Goal: Task Accomplishment & Management: Use online tool/utility

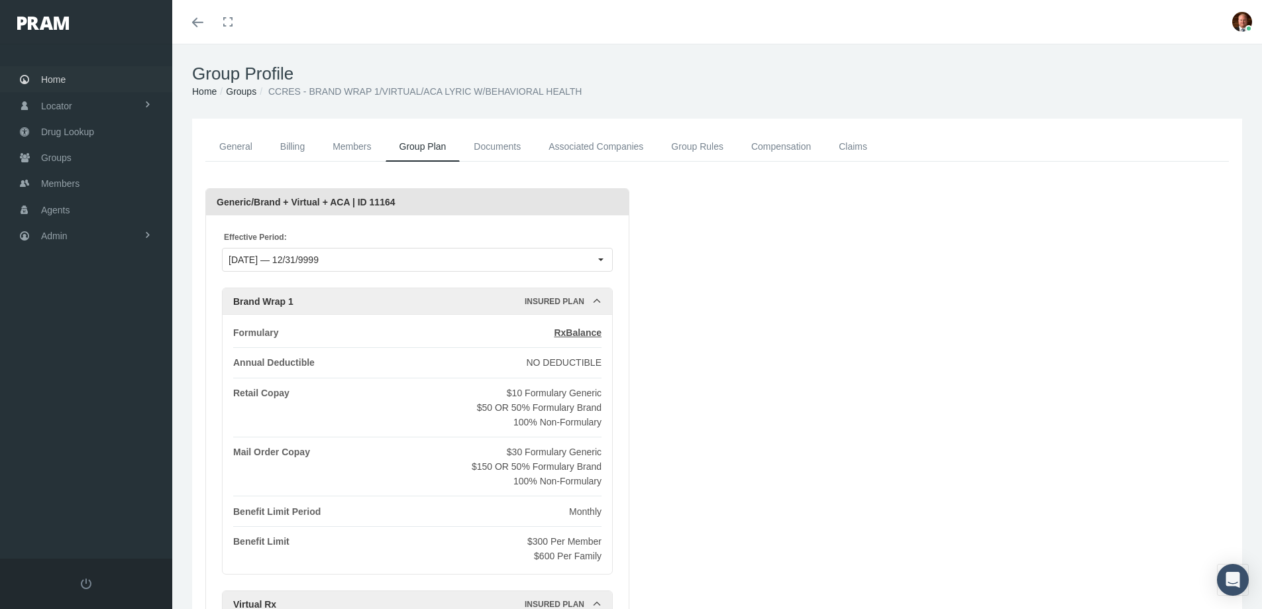
scroll to position [829, 0]
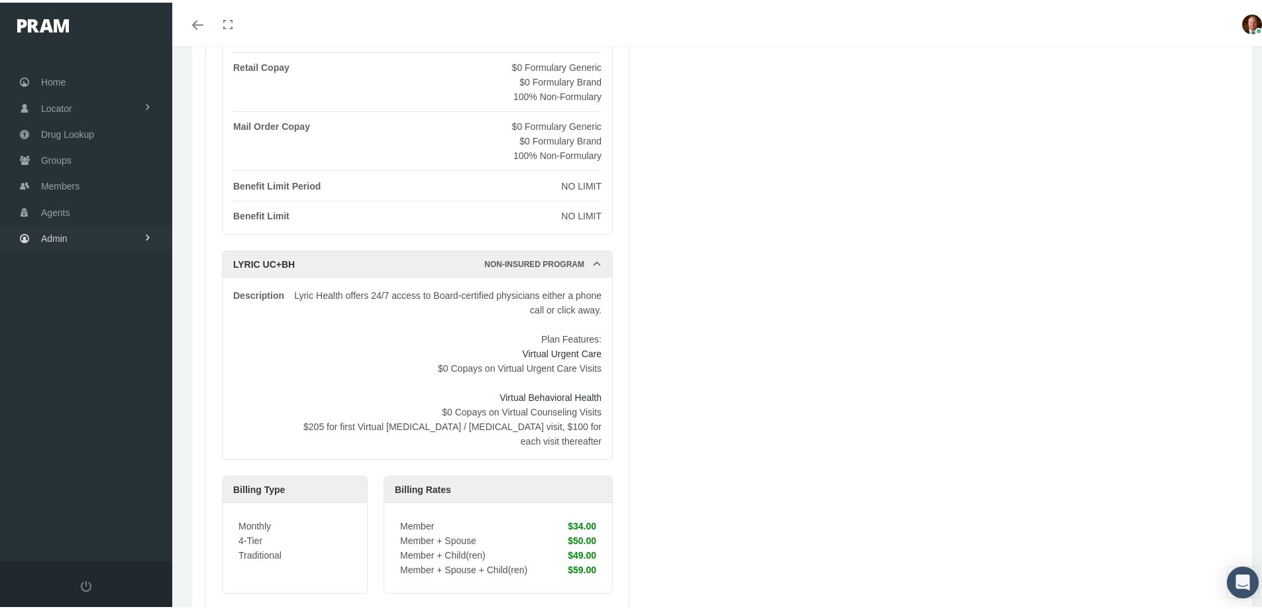
click at [66, 238] on span "Admin" at bounding box center [54, 235] width 26 height 25
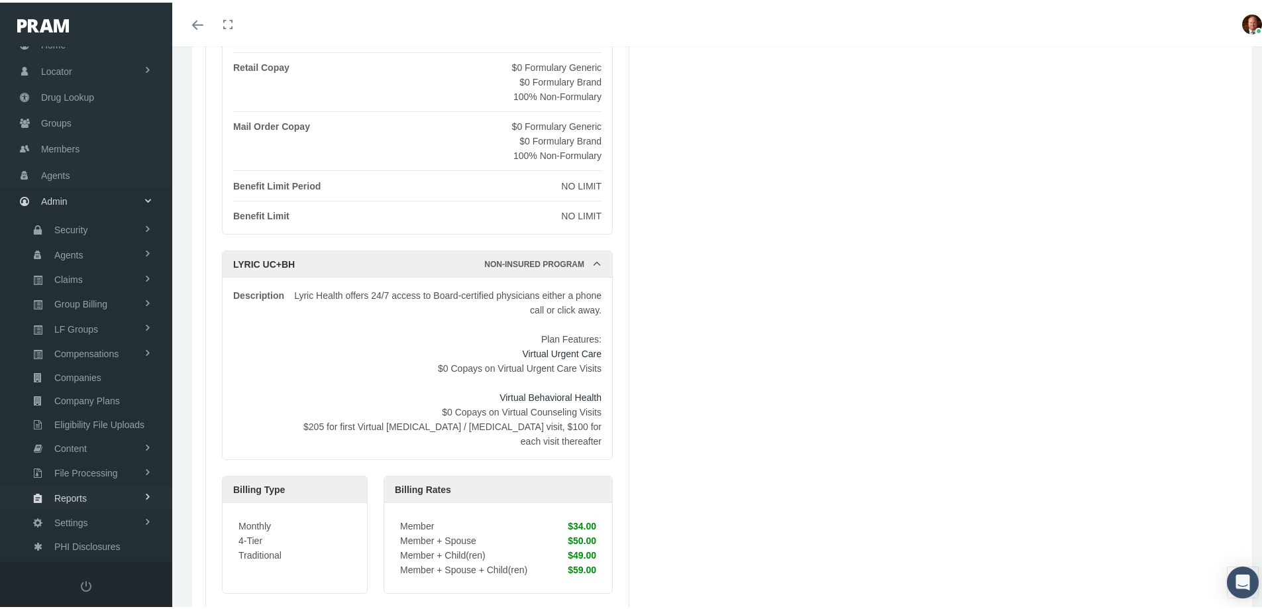
click at [84, 499] on span "Reports" at bounding box center [70, 495] width 32 height 23
click at [81, 519] on span "Reports" at bounding box center [68, 520] width 32 height 23
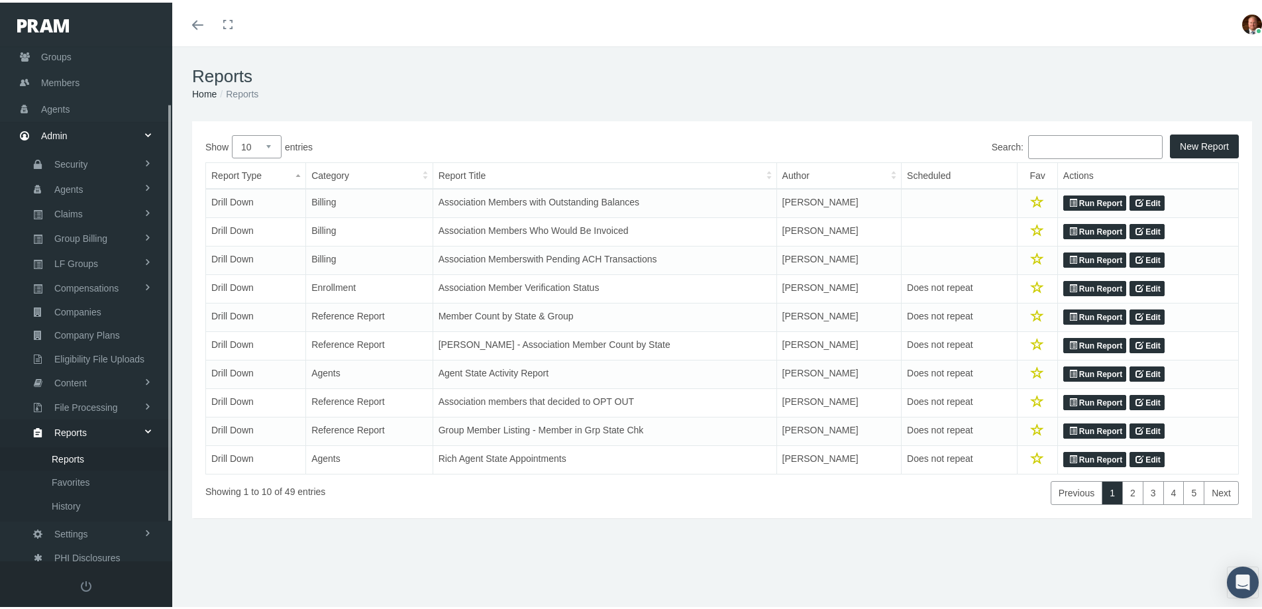
scroll to position [117, 0]
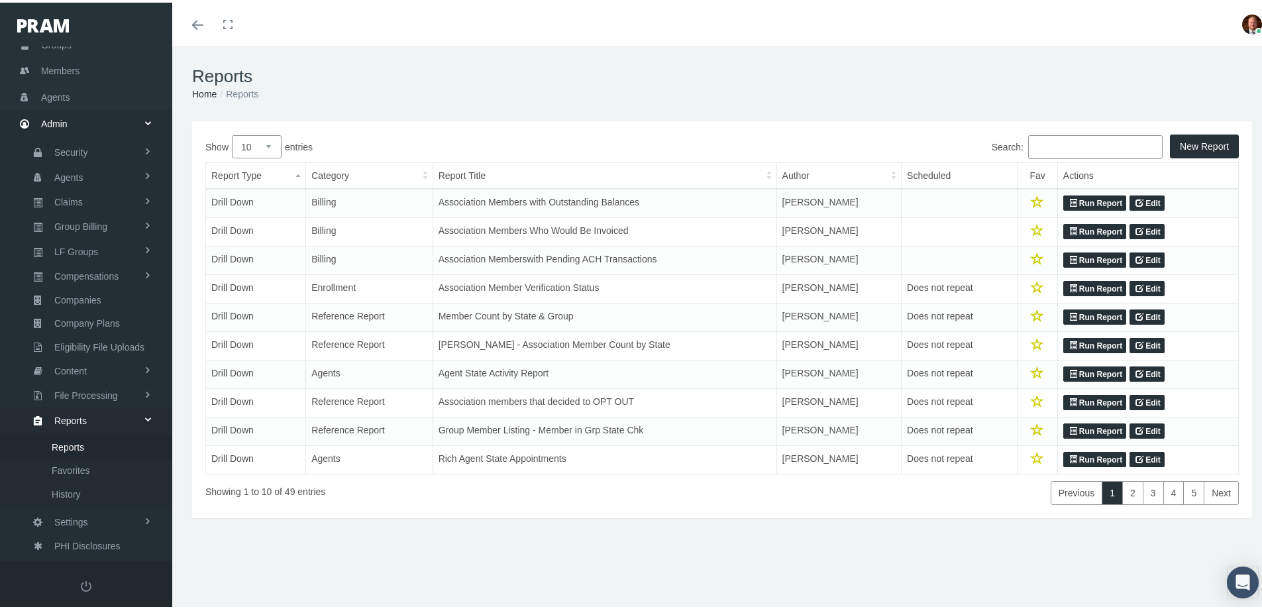
click at [1074, 142] on input "Search:" at bounding box center [1095, 144] width 134 height 24
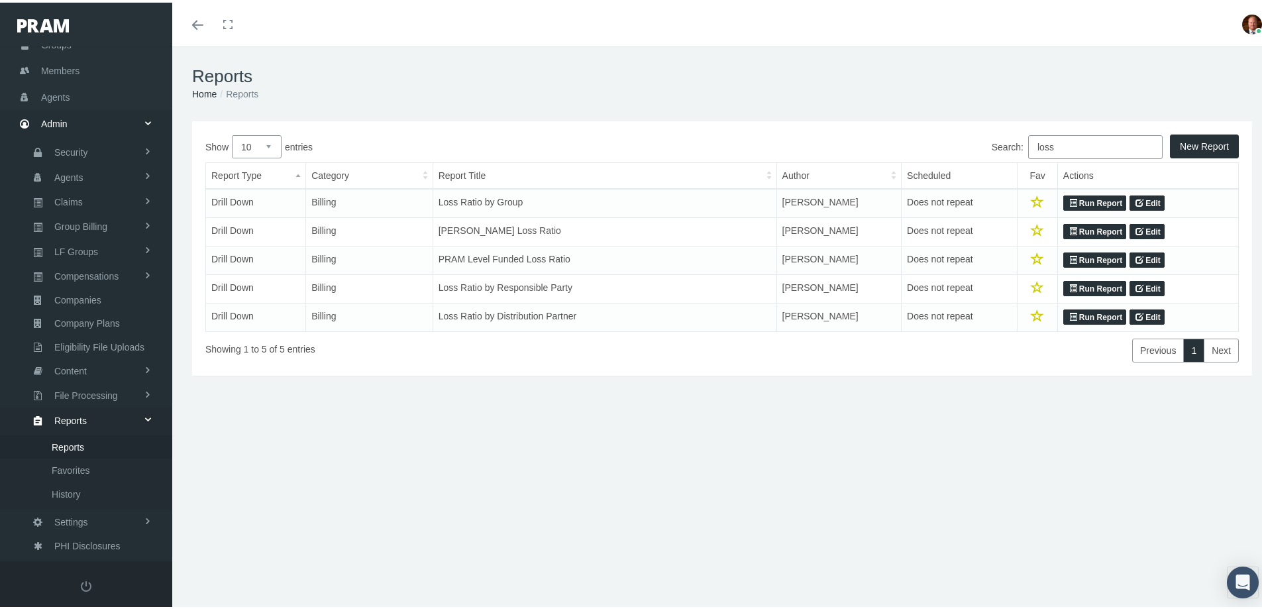
type input "loss"
click at [1078, 202] on link "Run Report" at bounding box center [1094, 201] width 63 height 16
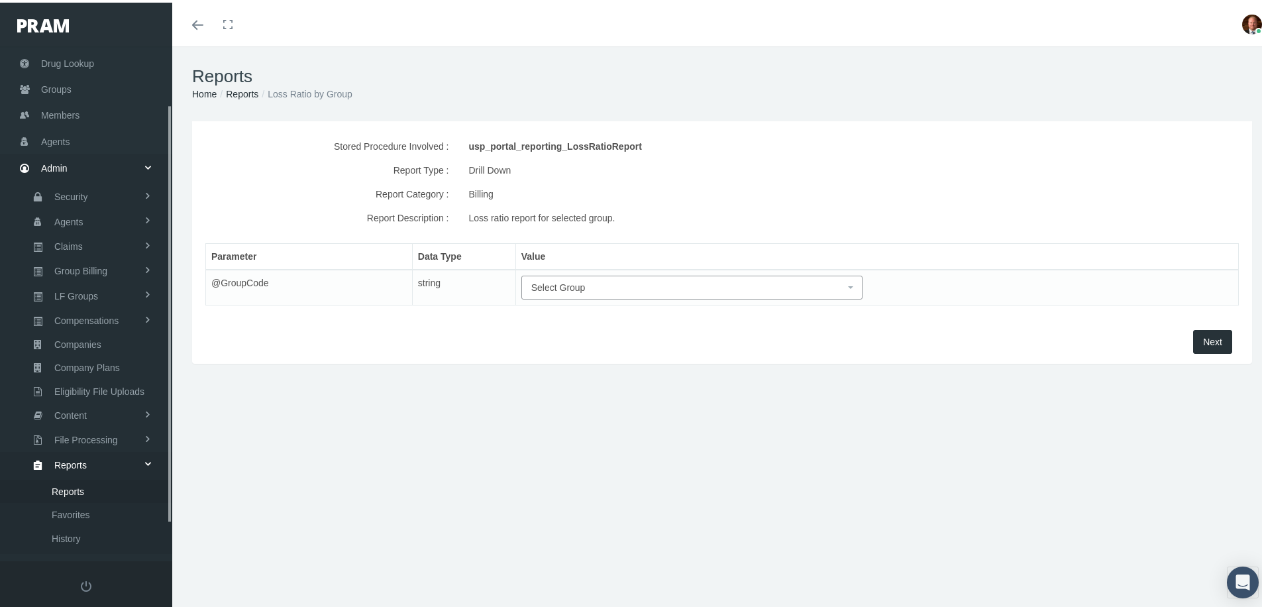
scroll to position [117, 0]
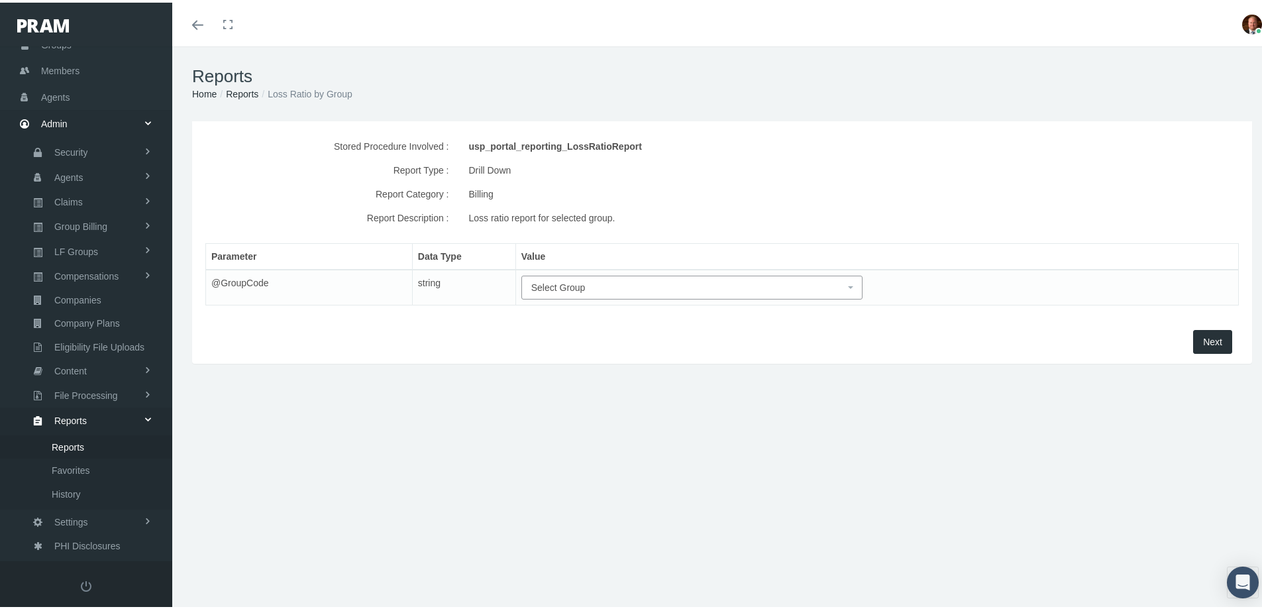
click at [567, 288] on span "Select Group" at bounding box center [558, 285] width 54 height 11
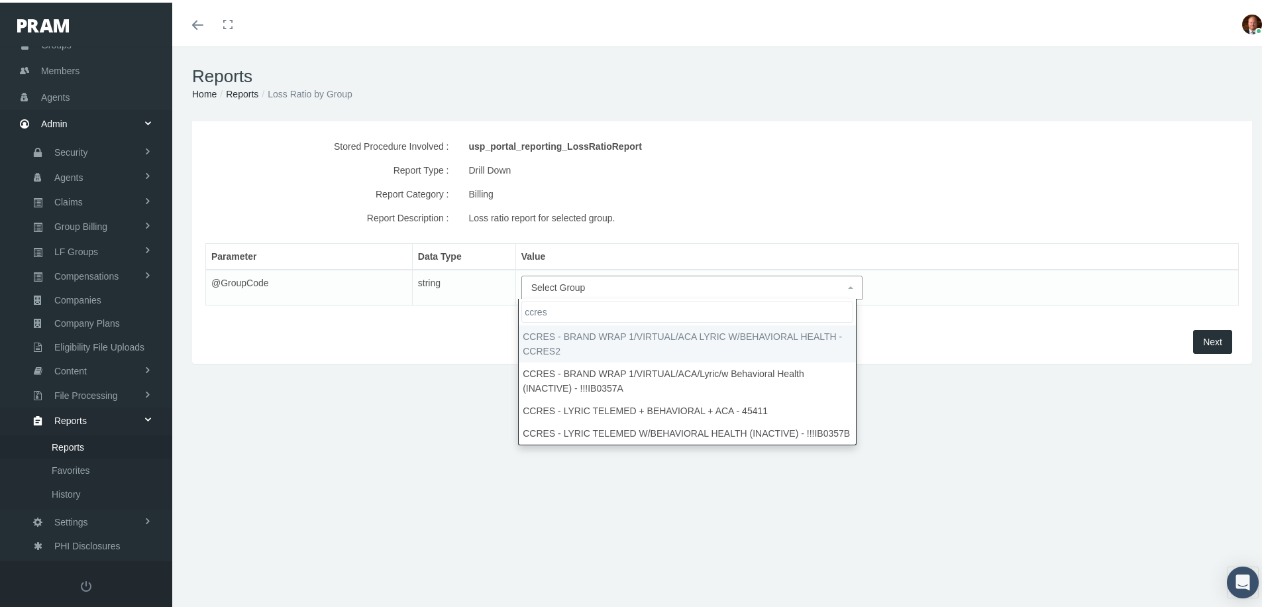
type input "ccres"
select select "CCRES2"
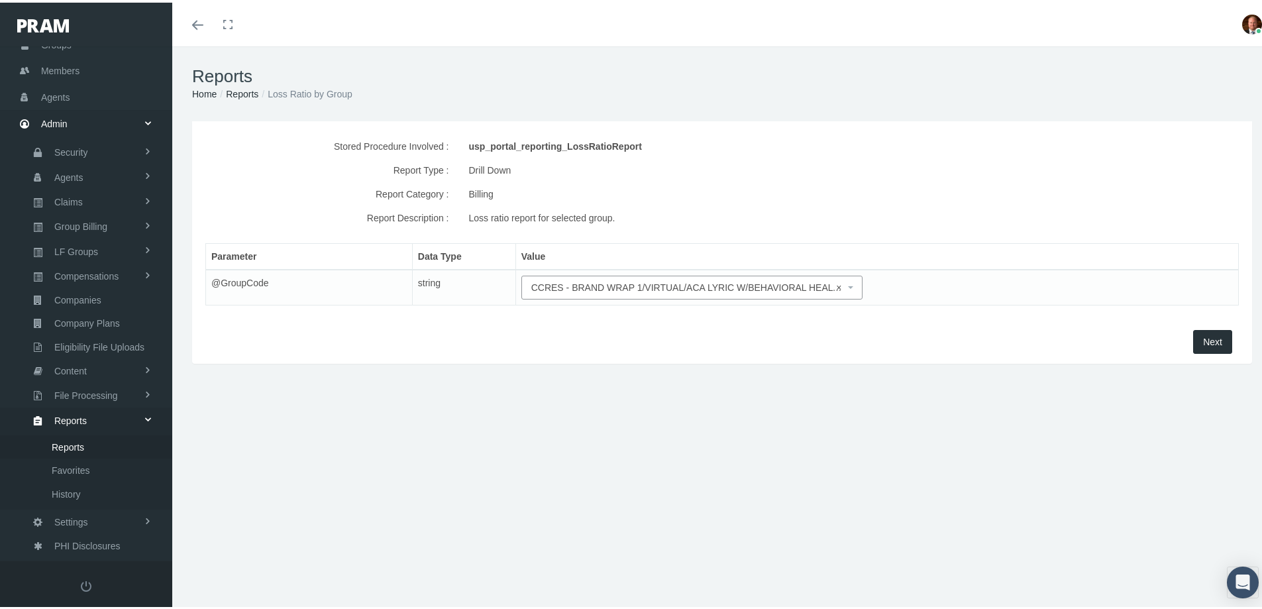
click at [1203, 342] on span "Next" at bounding box center [1212, 339] width 19 height 11
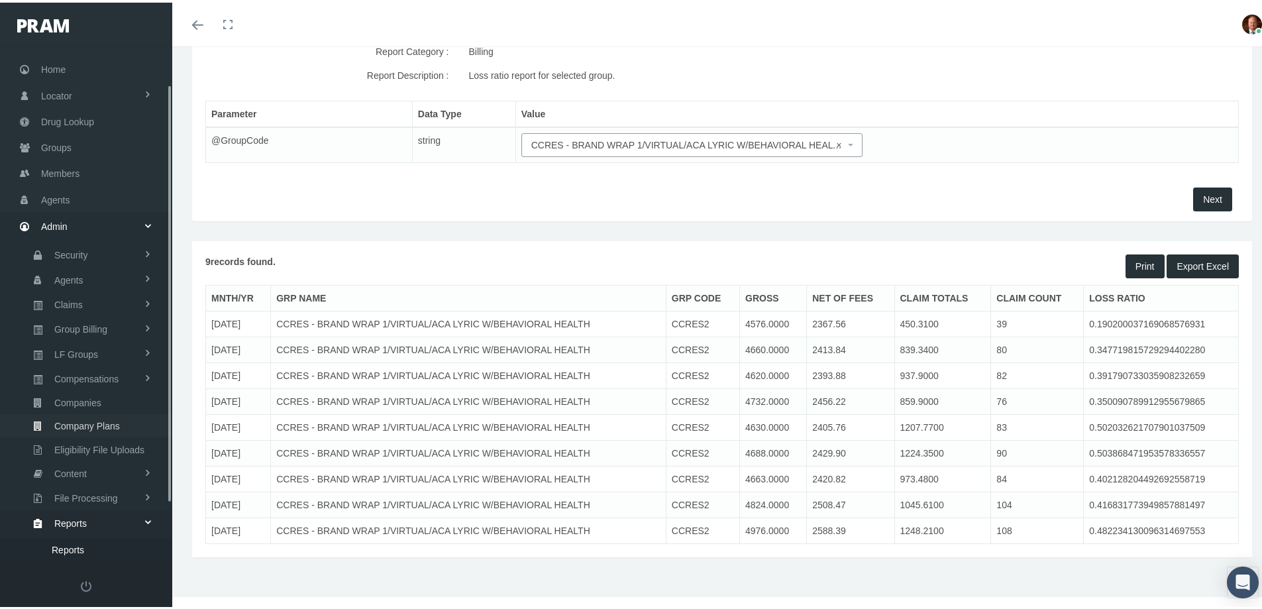
scroll to position [0, 0]
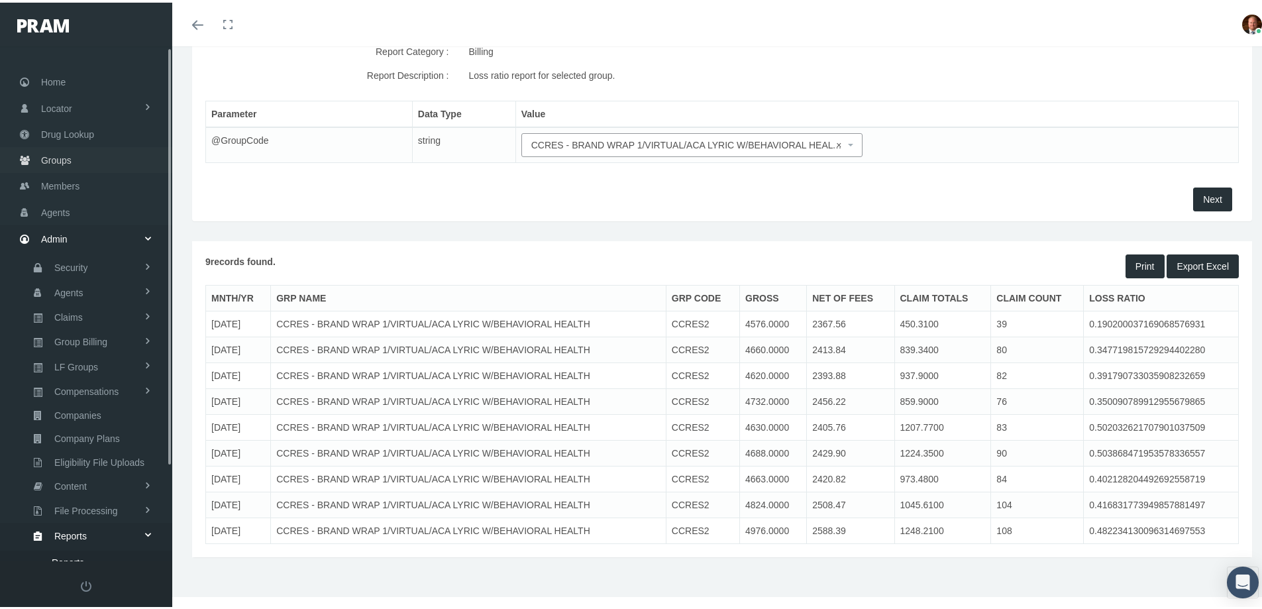
click at [73, 158] on link "Groups" at bounding box center [86, 157] width 172 height 26
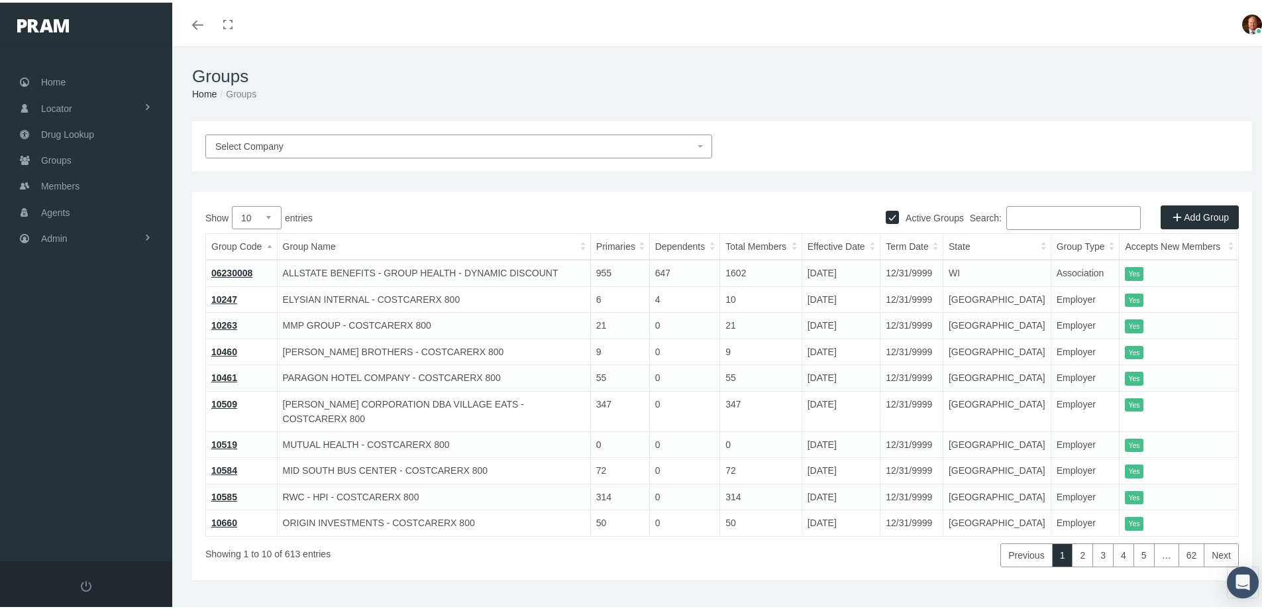
click at [1053, 209] on input "Search:" at bounding box center [1073, 215] width 134 height 24
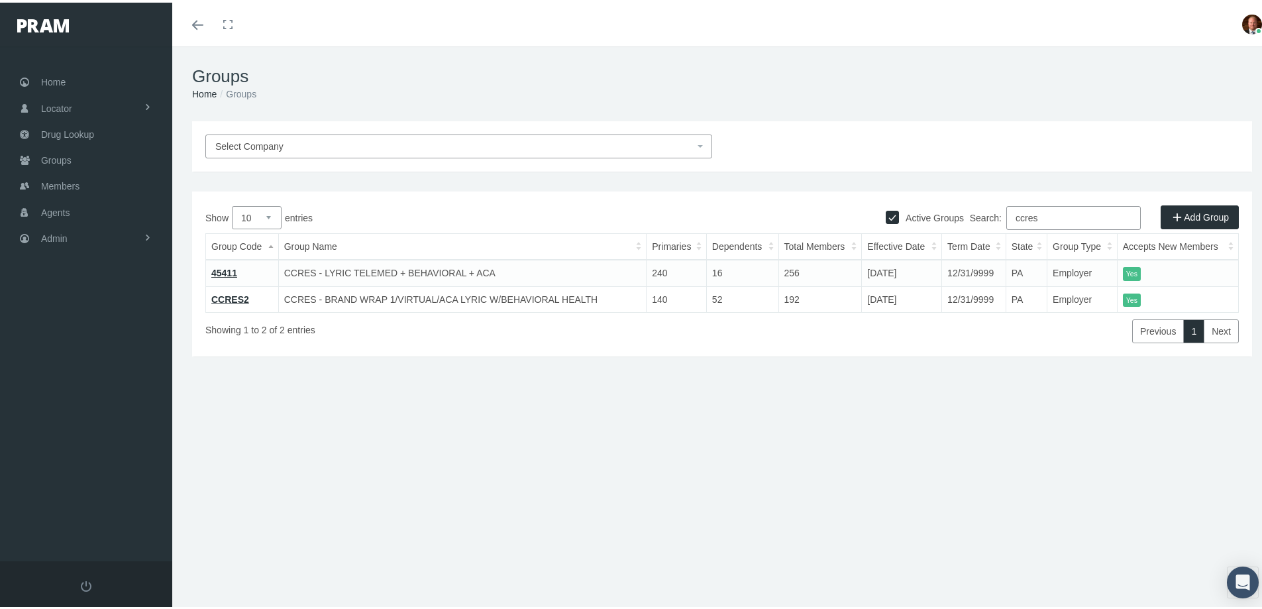
type input "ccres"
click at [231, 297] on link "CCRES2" at bounding box center [230, 296] width 38 height 11
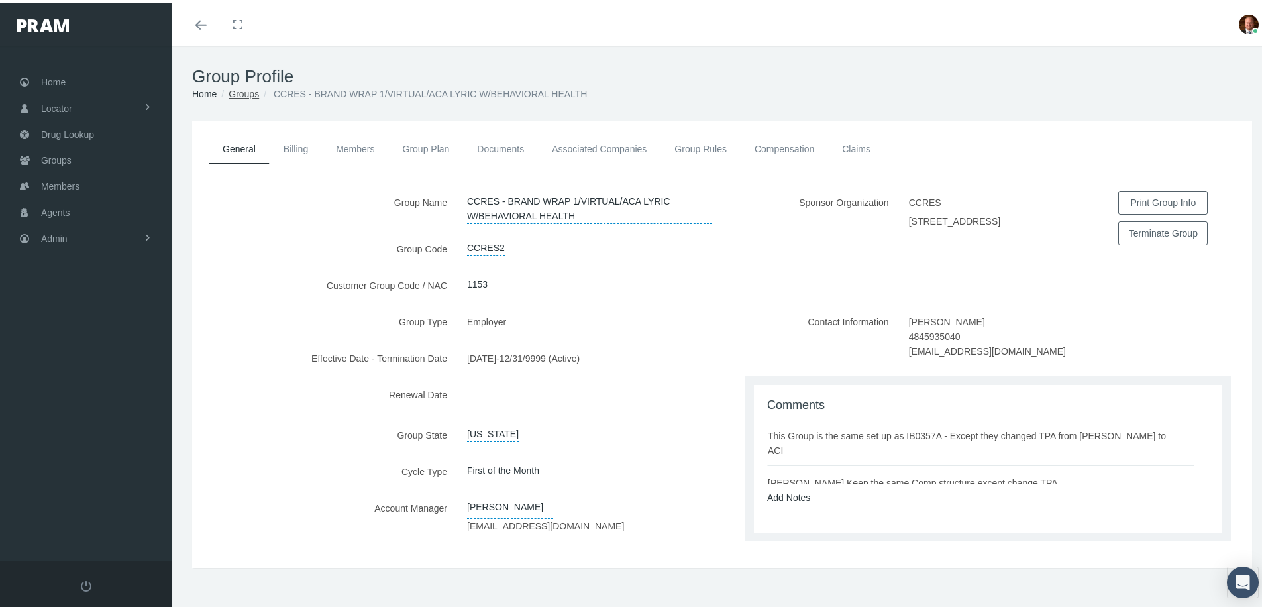
click at [238, 93] on link "Groups" at bounding box center [244, 91] width 30 height 11
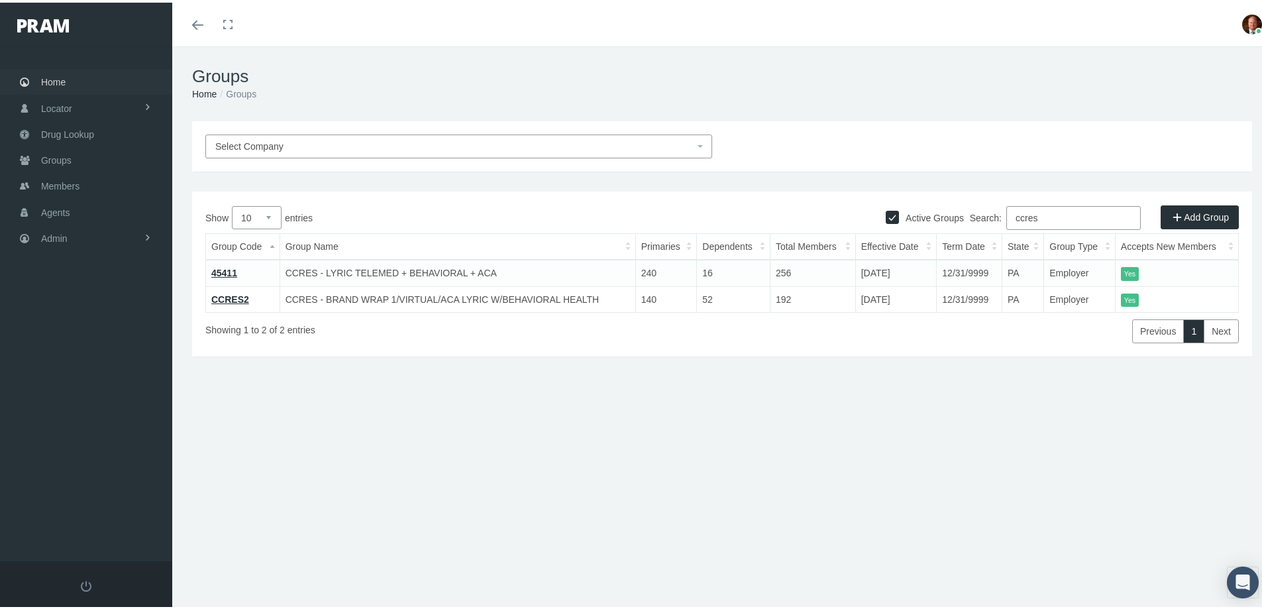
click at [62, 79] on span "Home" at bounding box center [53, 79] width 25 height 25
